Goal: Navigation & Orientation: Find specific page/section

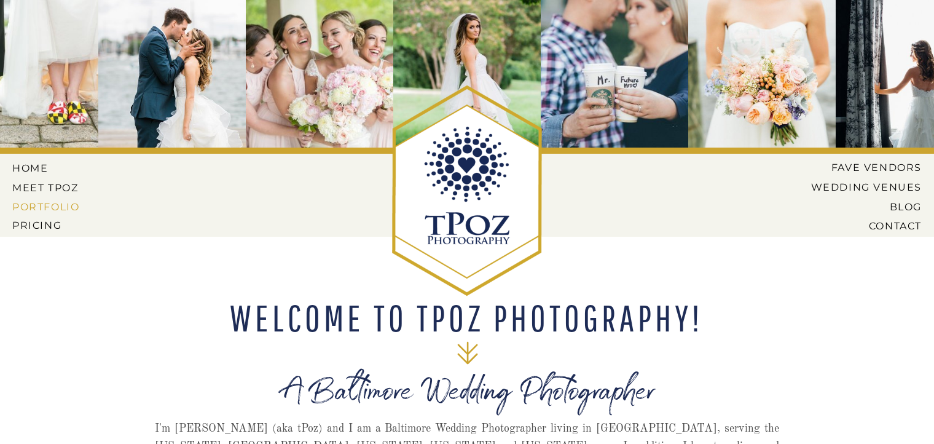
click at [73, 207] on nav "PORTFOLIO" at bounding box center [47, 206] width 70 height 11
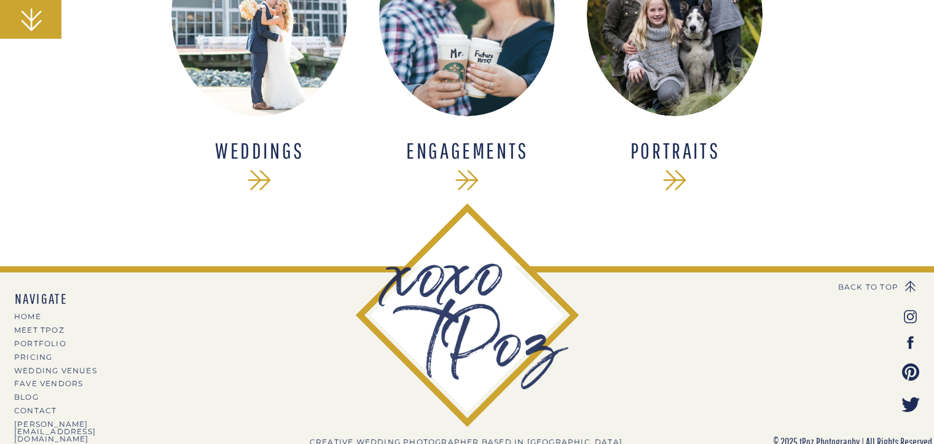
scroll to position [435, 0]
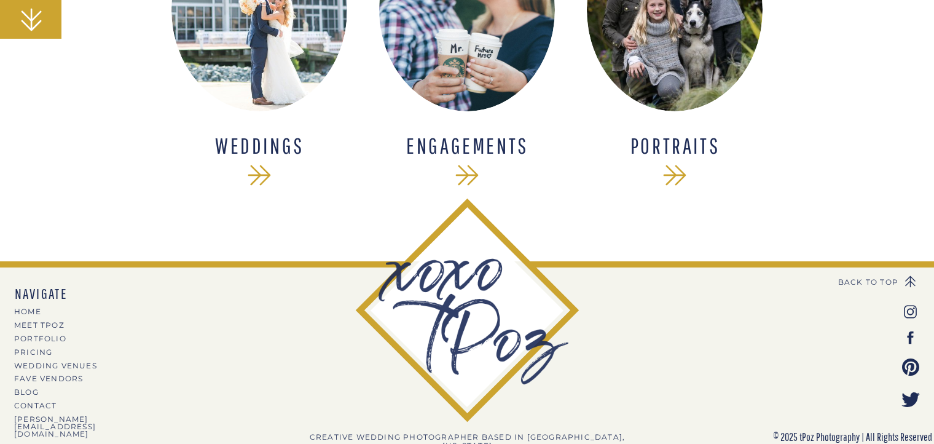
click at [680, 151] on h1 "Portraits" at bounding box center [675, 146] width 160 height 23
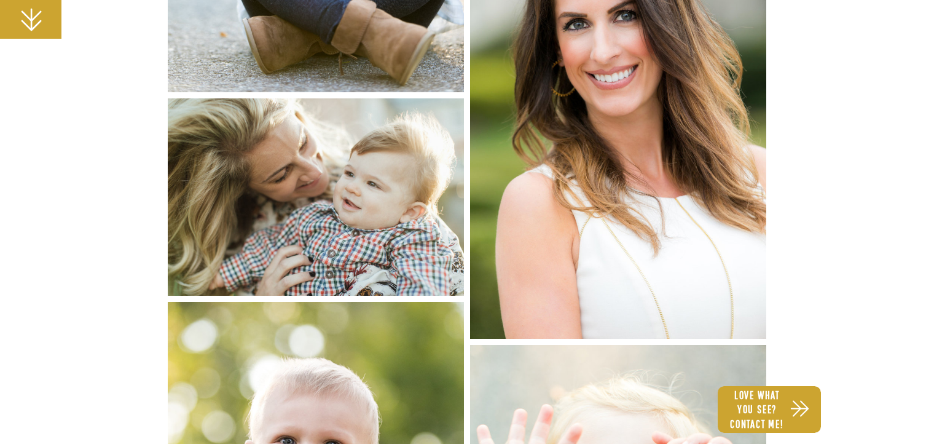
scroll to position [1428, 0]
